Goal: Task Accomplishment & Management: Manage account settings

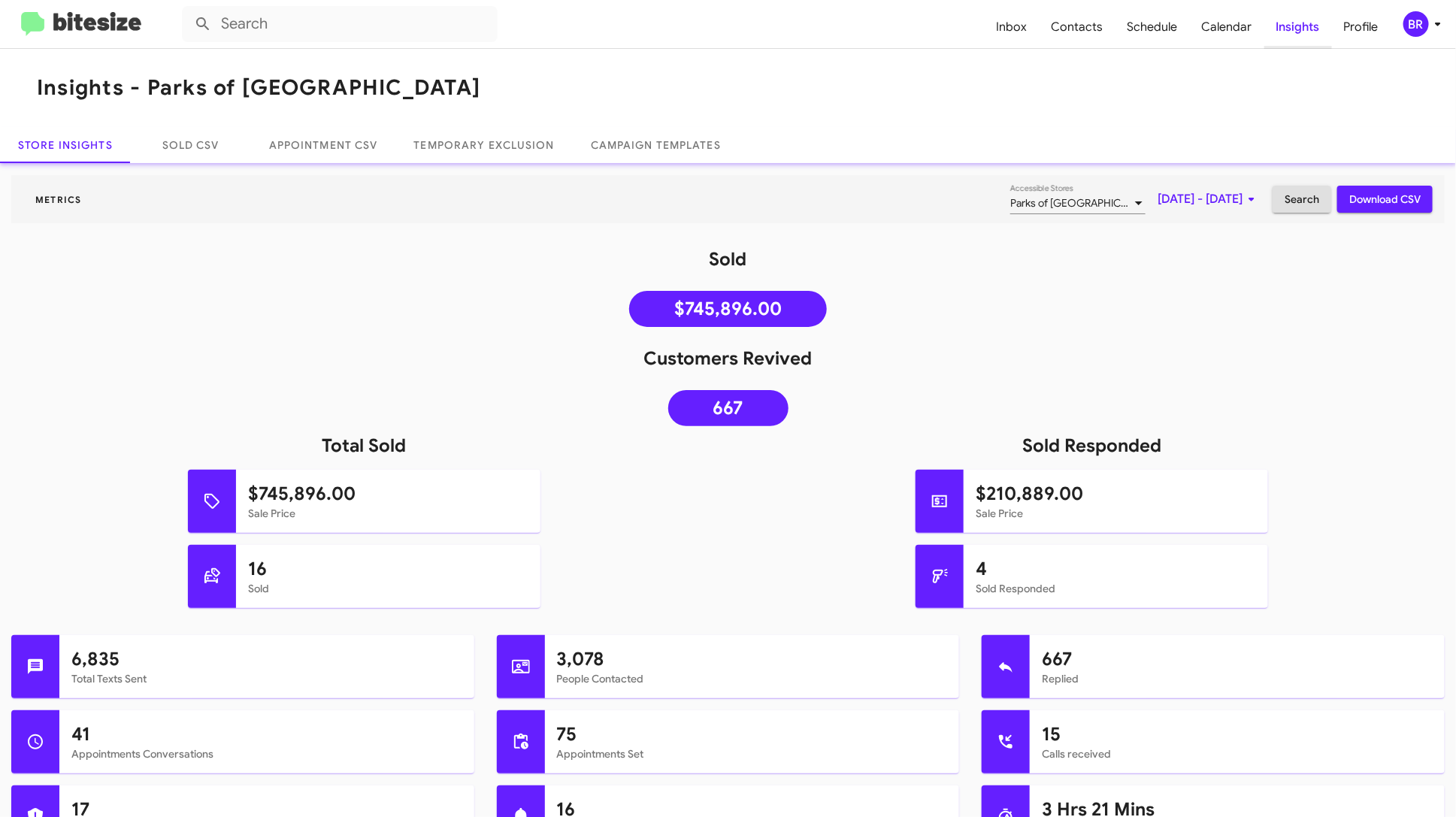
scroll to position [279, 0]
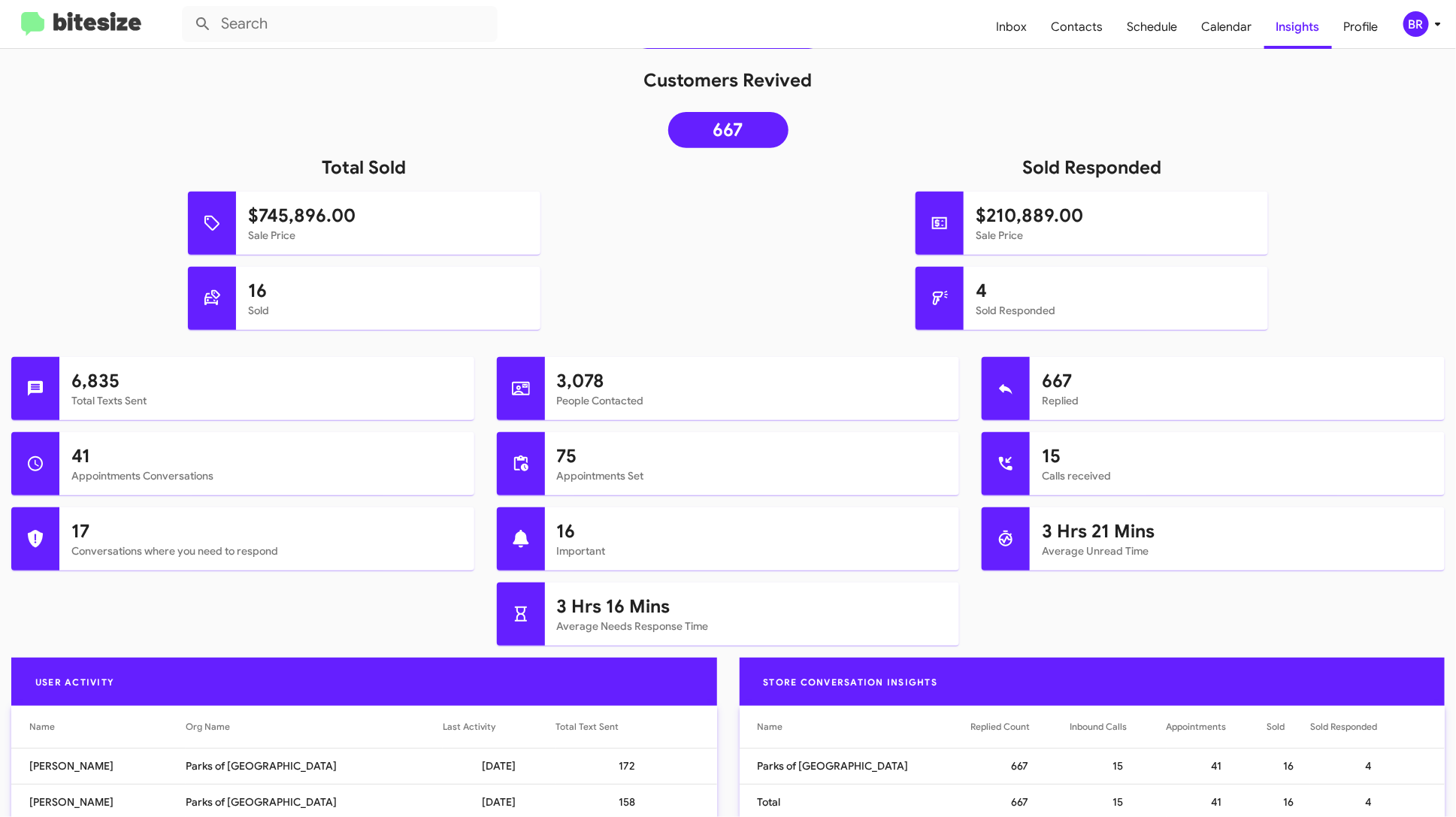
click at [1429, 28] on icon at bounding box center [1437, 23] width 18 height 18
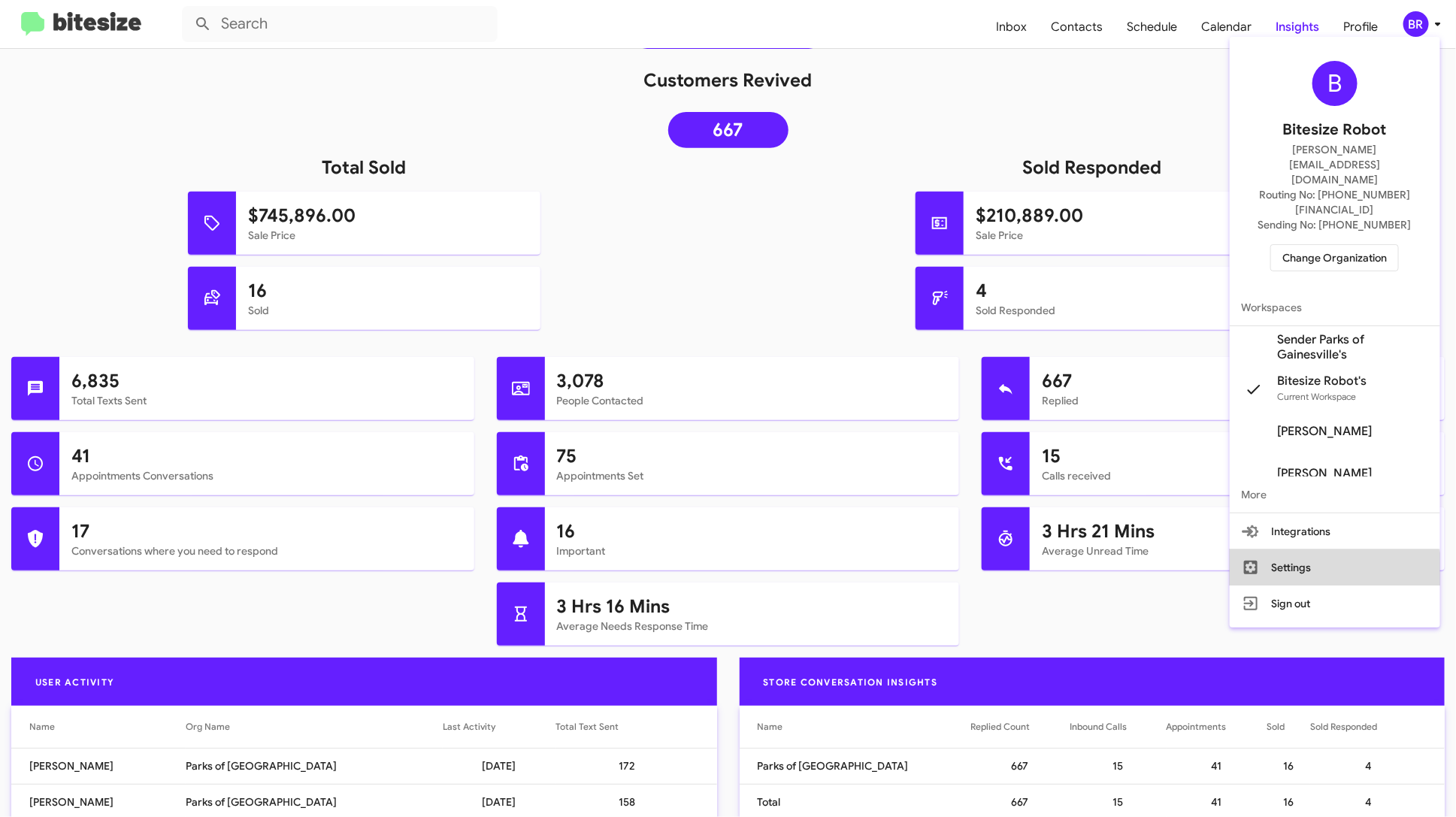
click at [1319, 550] on button "Settings" at bounding box center [1335, 567] width 210 height 36
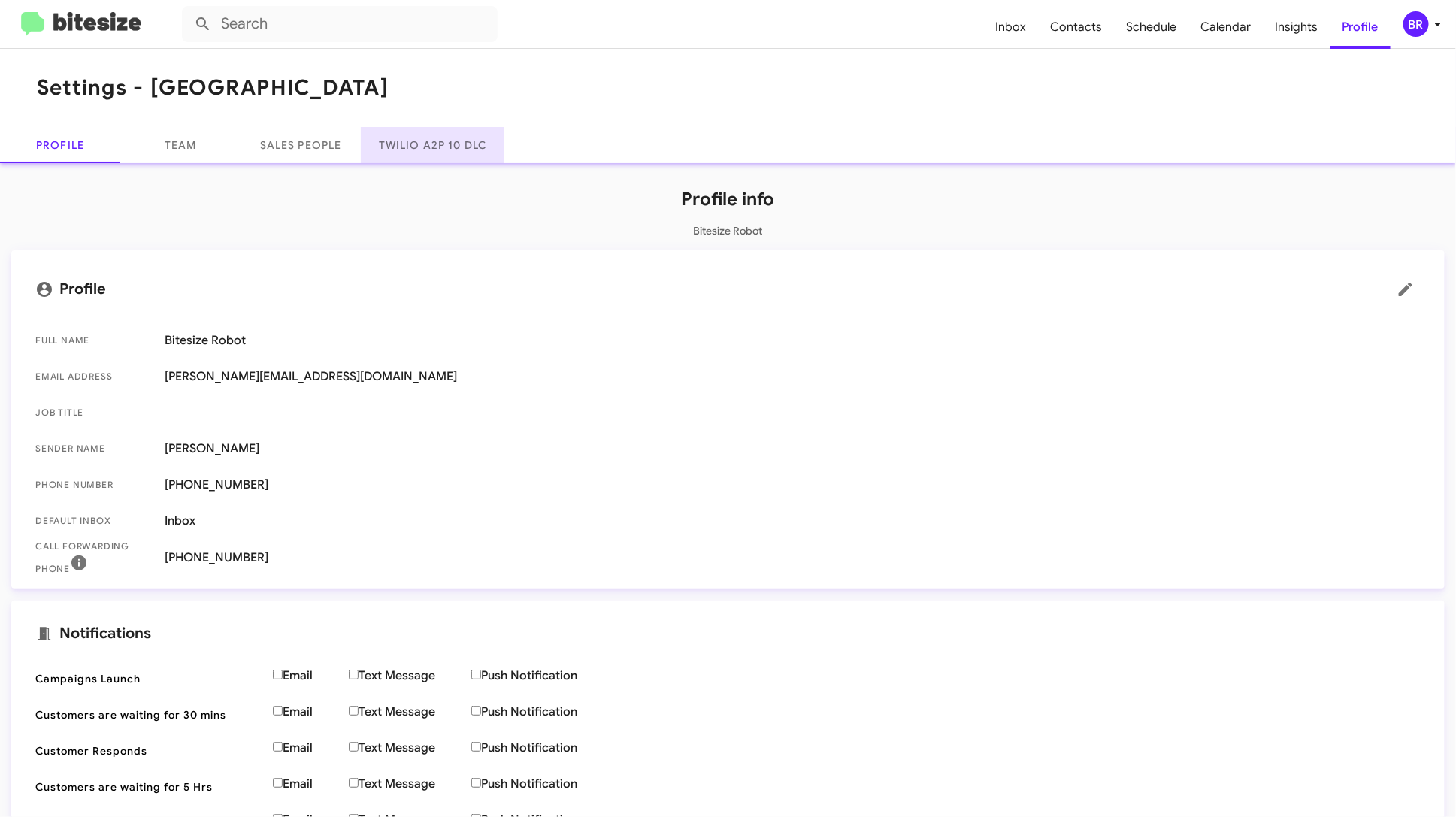
click at [417, 150] on link "Twilio A2P 10 DLC" at bounding box center [432, 144] width 143 height 36
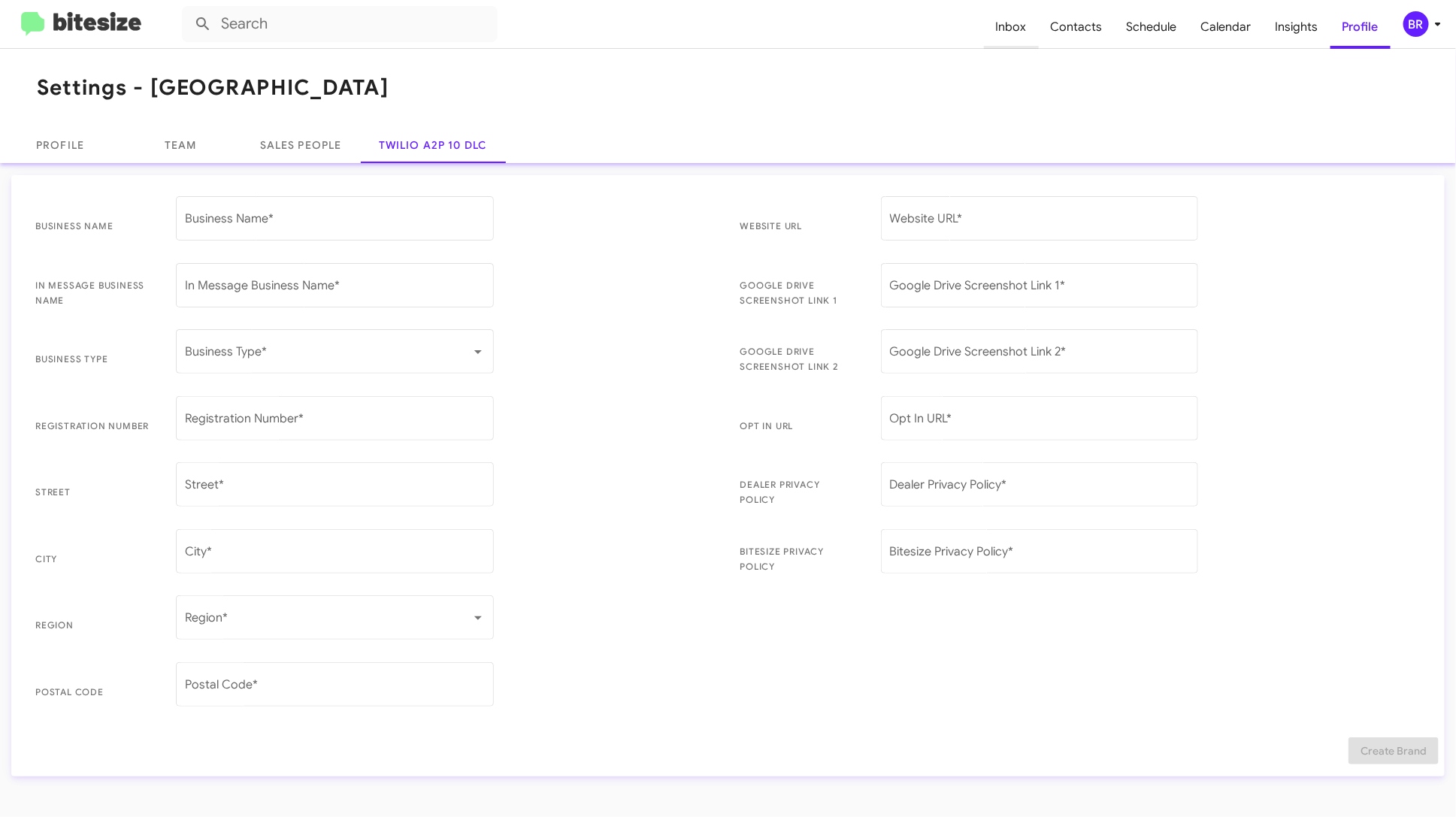
click at [1031, 34] on span "Inbox" at bounding box center [1011, 27] width 55 height 43
